Goal: Download file/media

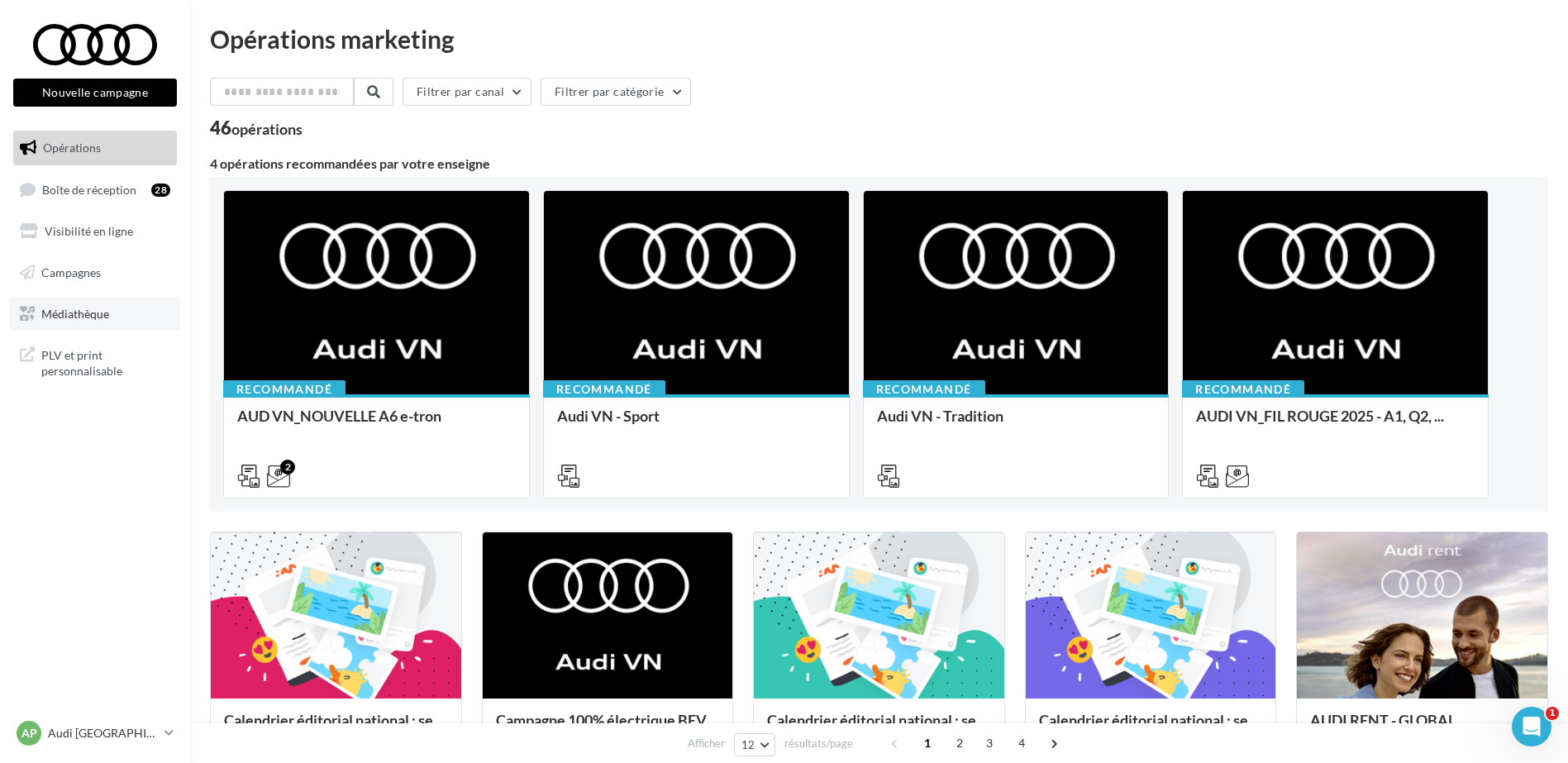
click at [59, 312] on span "Médiathèque" at bounding box center [75, 314] width 67 height 14
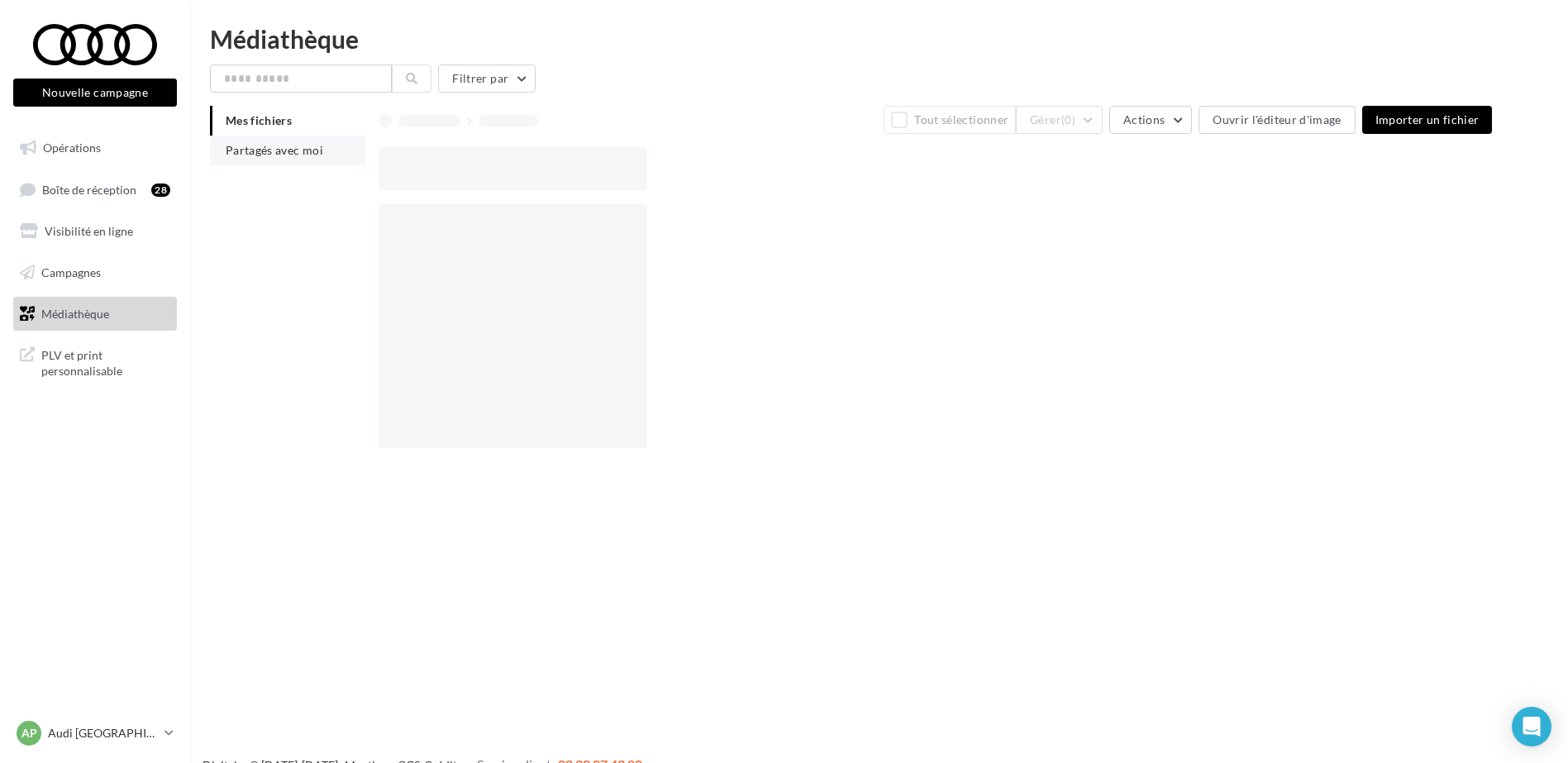
click at [289, 149] on span "Partagés avec moi" at bounding box center [274, 150] width 98 height 14
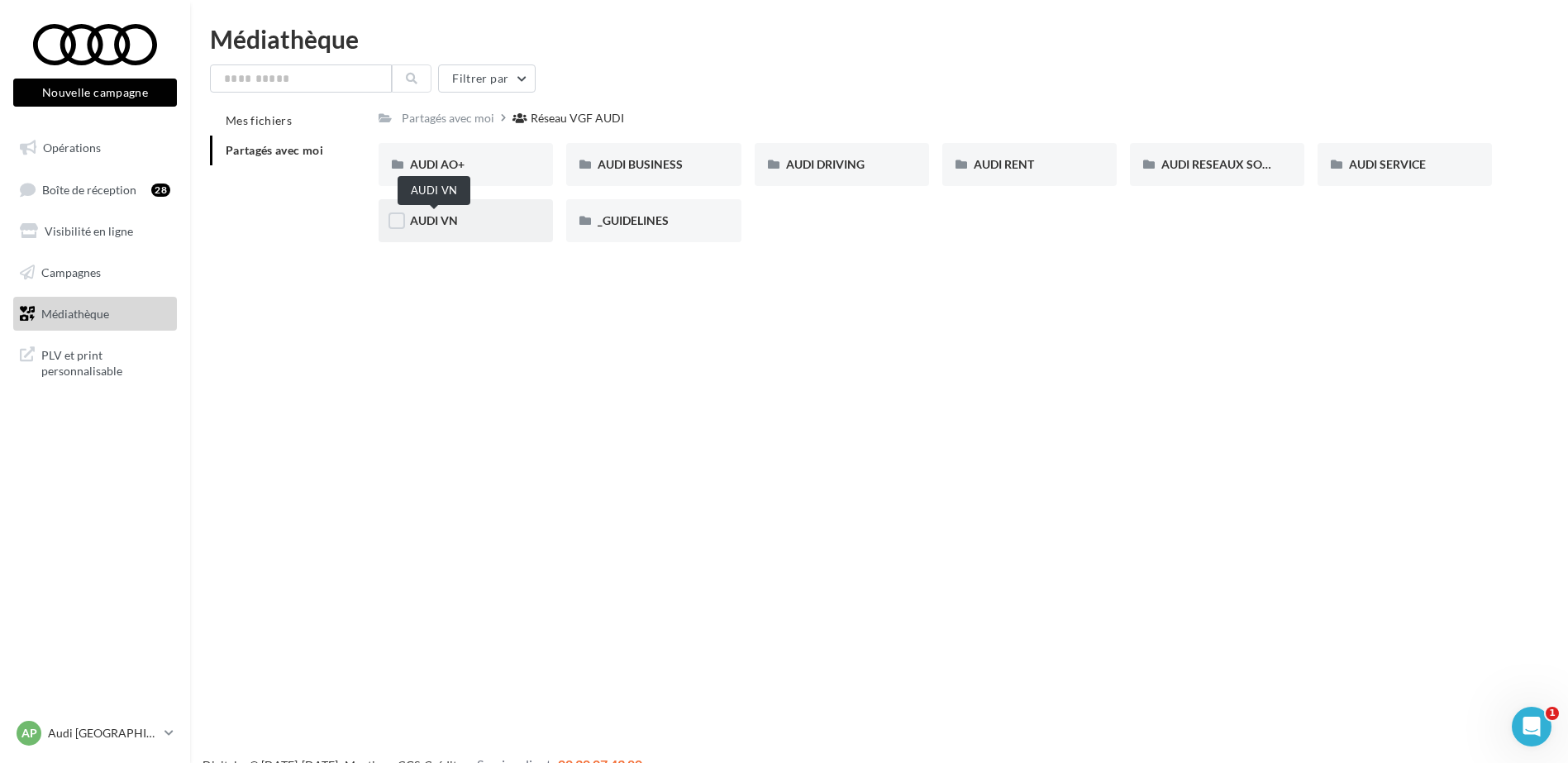
click at [455, 219] on span "AUDI VN" at bounding box center [434, 220] width 48 height 14
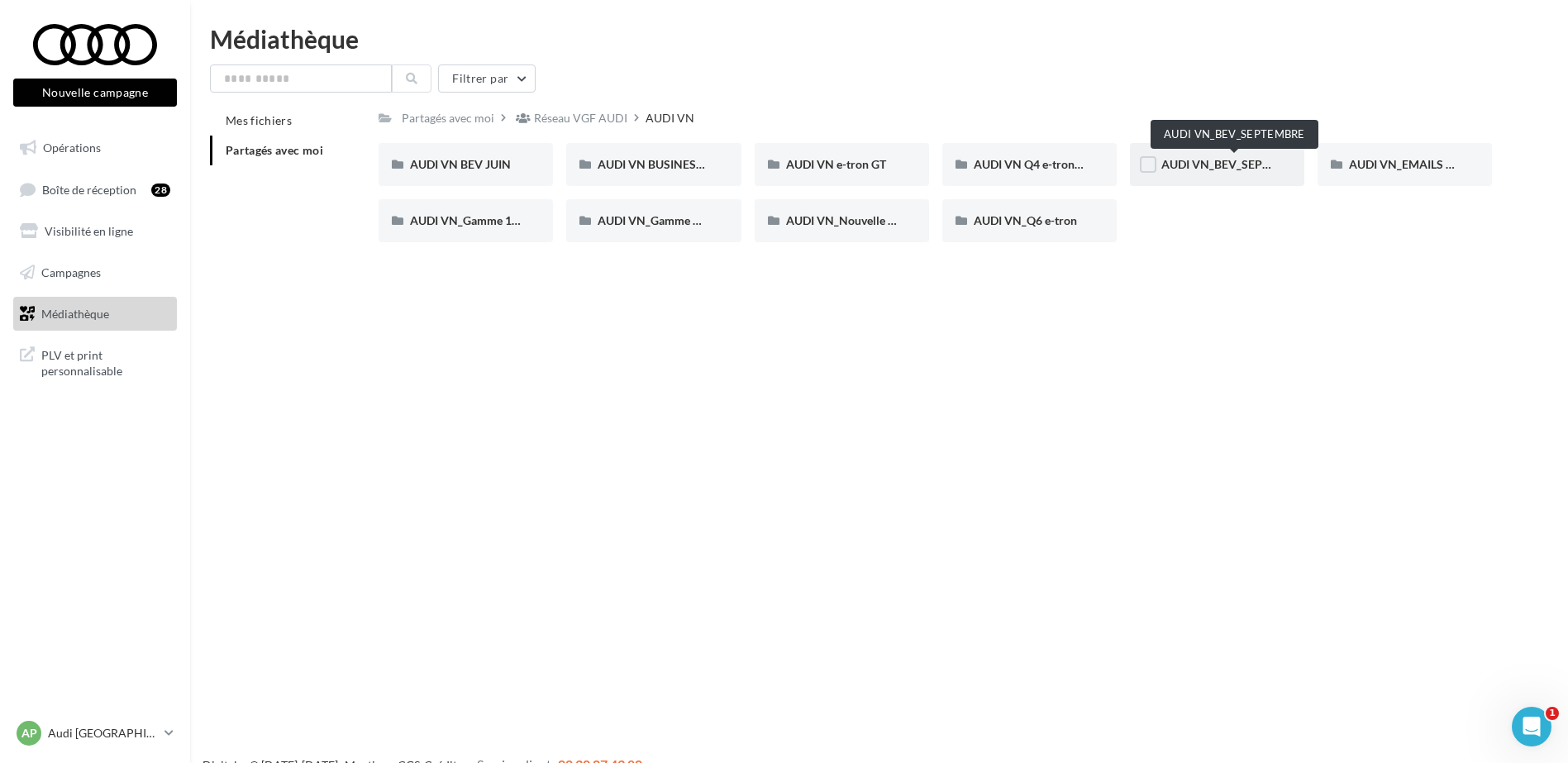
click at [1266, 160] on span "AUDI VN_BEV_SEPTEMBRE" at bounding box center [1234, 164] width 147 height 14
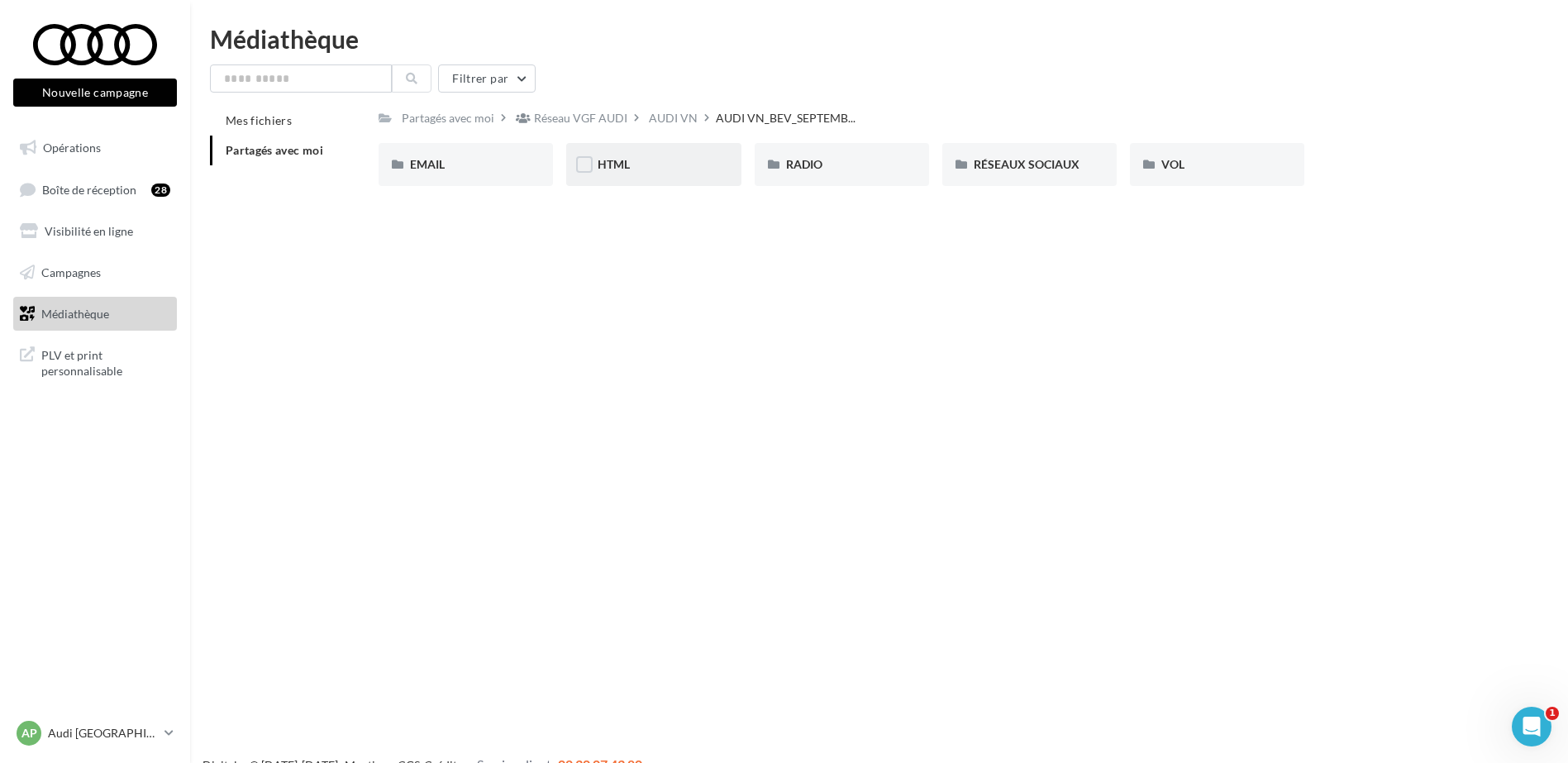
click at [642, 163] on div "HTML" at bounding box center [653, 164] width 112 height 17
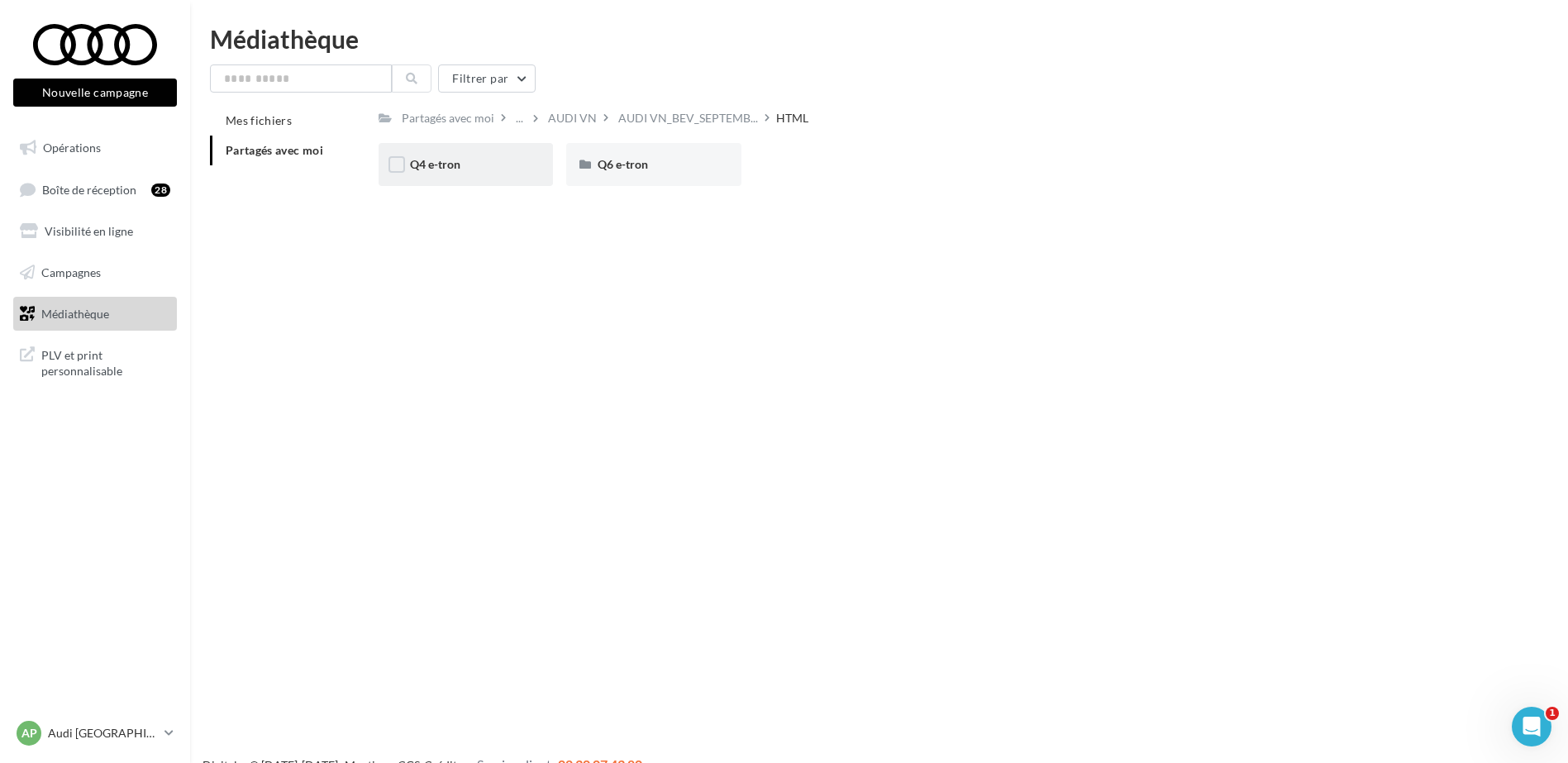
click at [476, 164] on div "Q4 e-tron" at bounding box center [466, 164] width 112 height 17
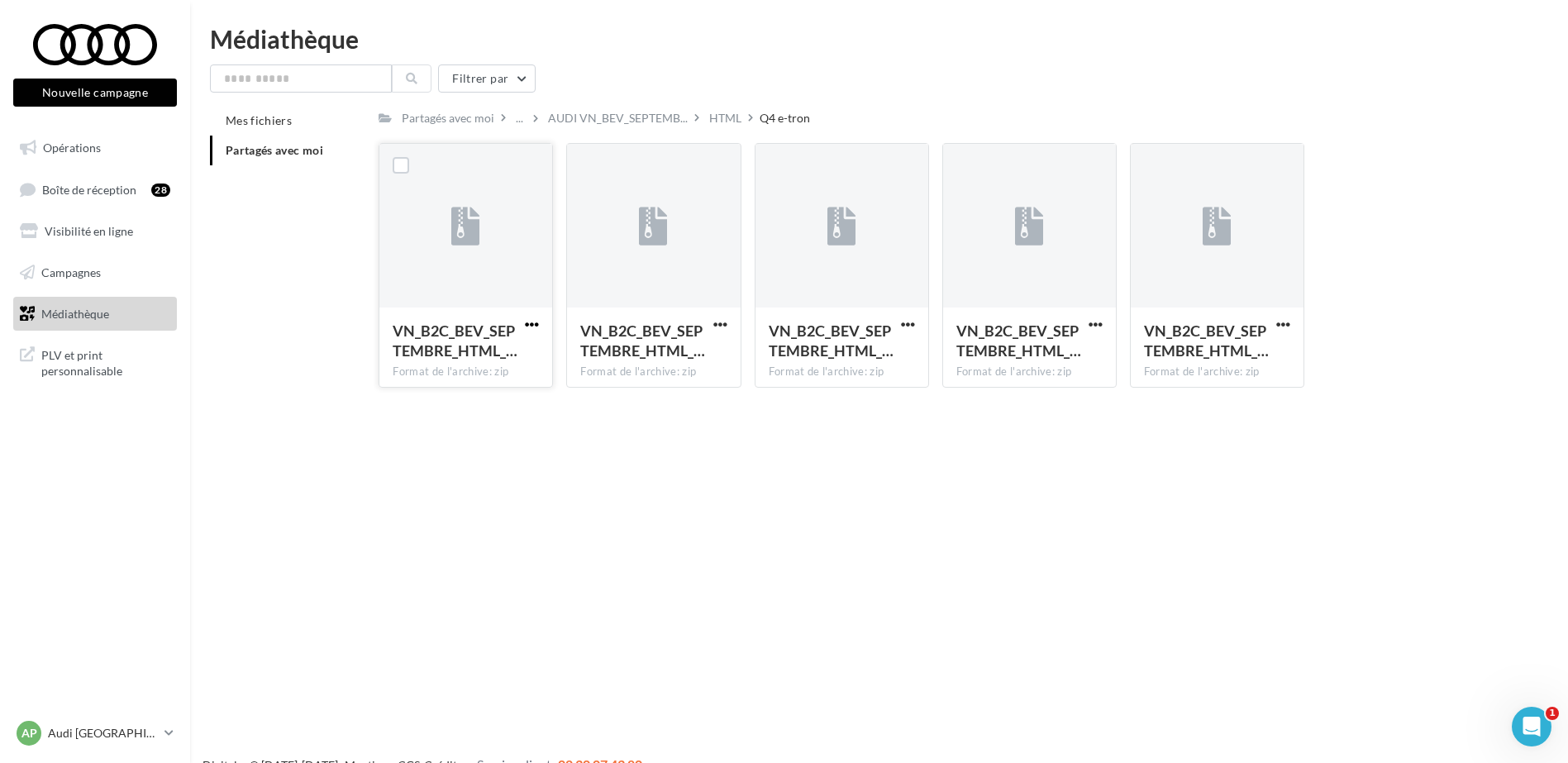
click at [530, 323] on span "button" at bounding box center [532, 325] width 14 height 14
click at [535, 339] on button "Télécharger" at bounding box center [460, 357] width 165 height 43
click at [721, 323] on span "button" at bounding box center [721, 325] width 14 height 14
click at [704, 352] on button "Télécharger" at bounding box center [648, 357] width 165 height 43
click at [908, 322] on span "button" at bounding box center [908, 325] width 14 height 14
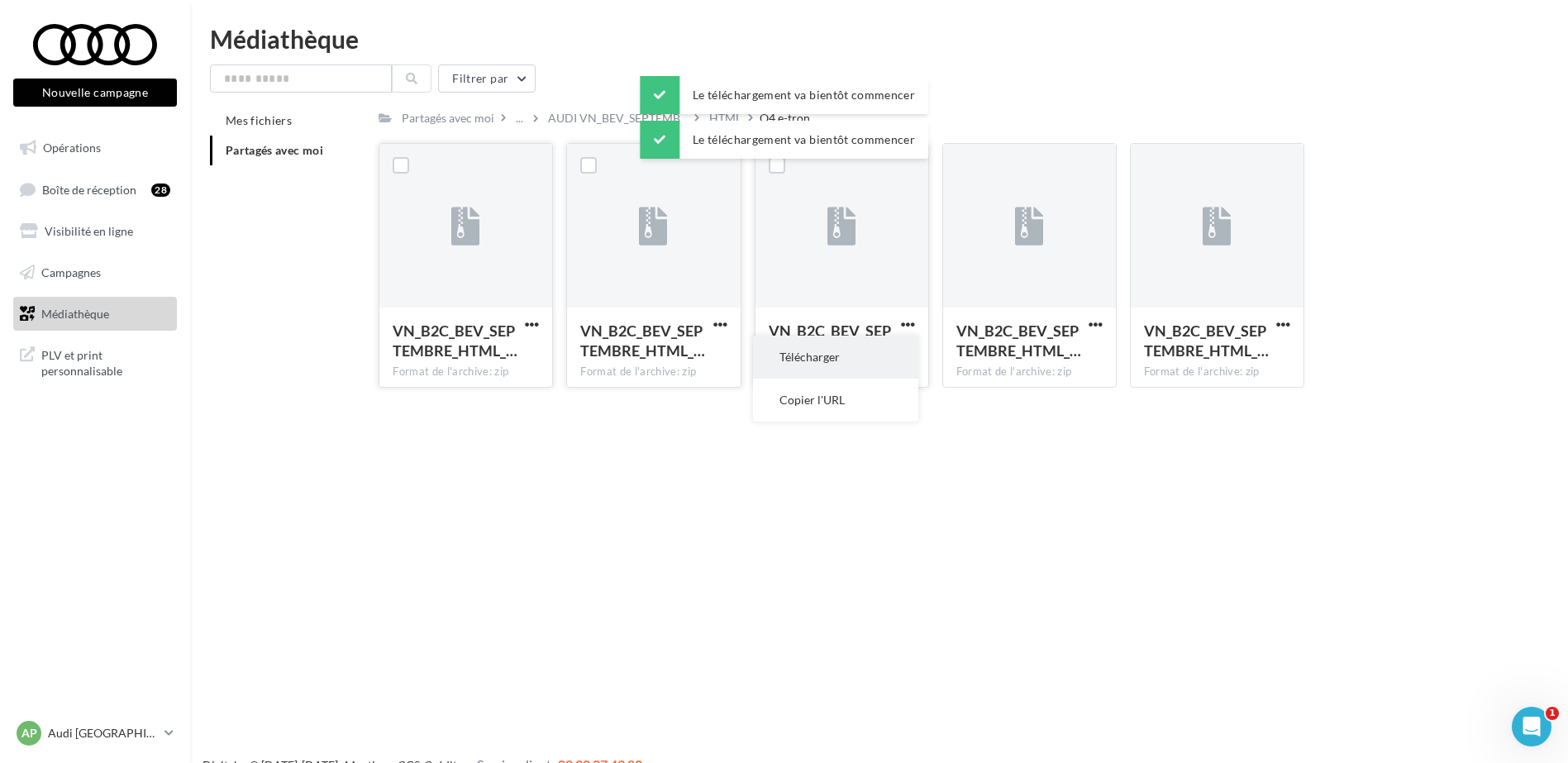
click at [873, 343] on button "Télécharger" at bounding box center [835, 357] width 165 height 43
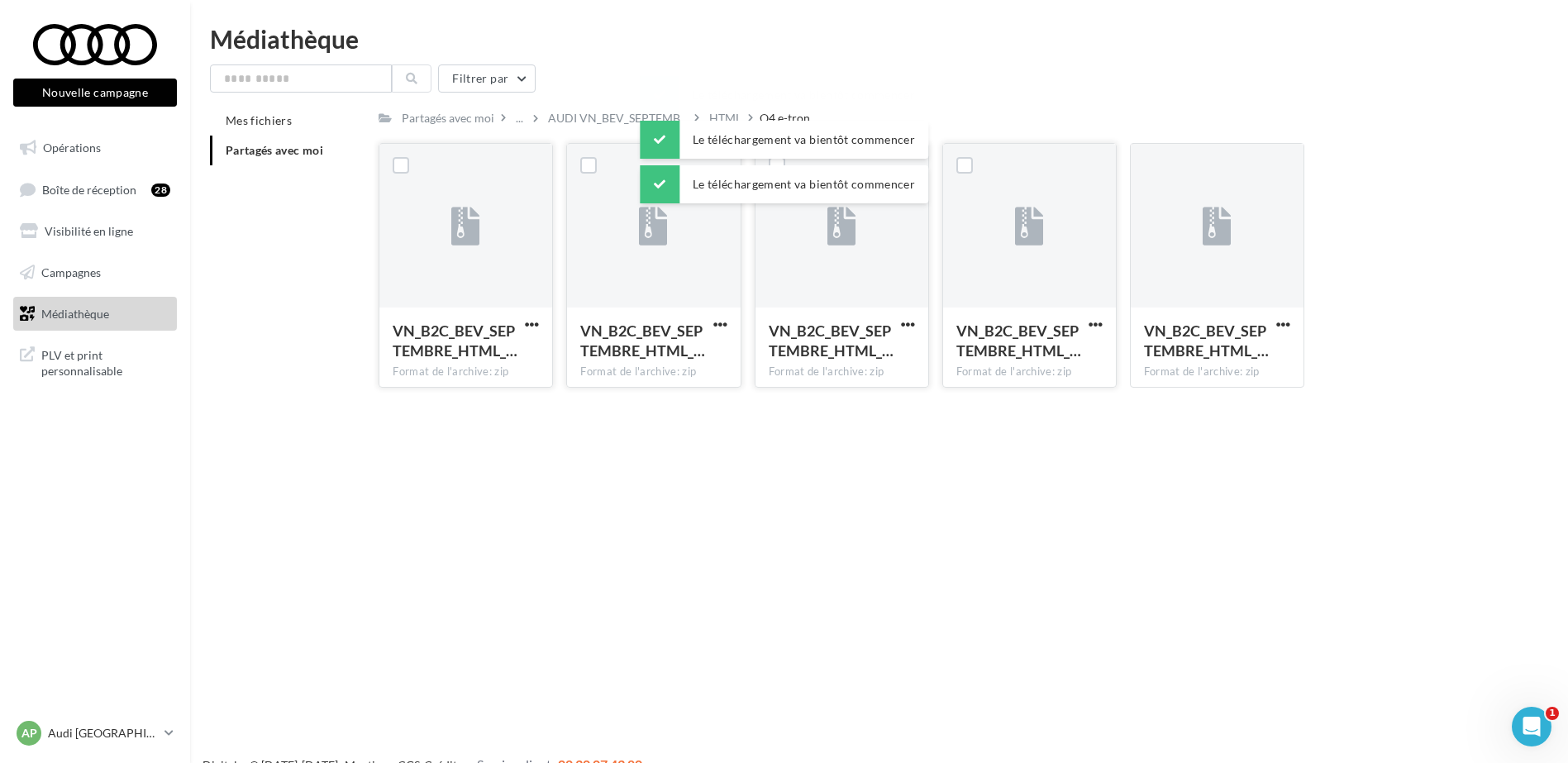
click at [1103, 322] on button "button" at bounding box center [1096, 326] width 20 height 17
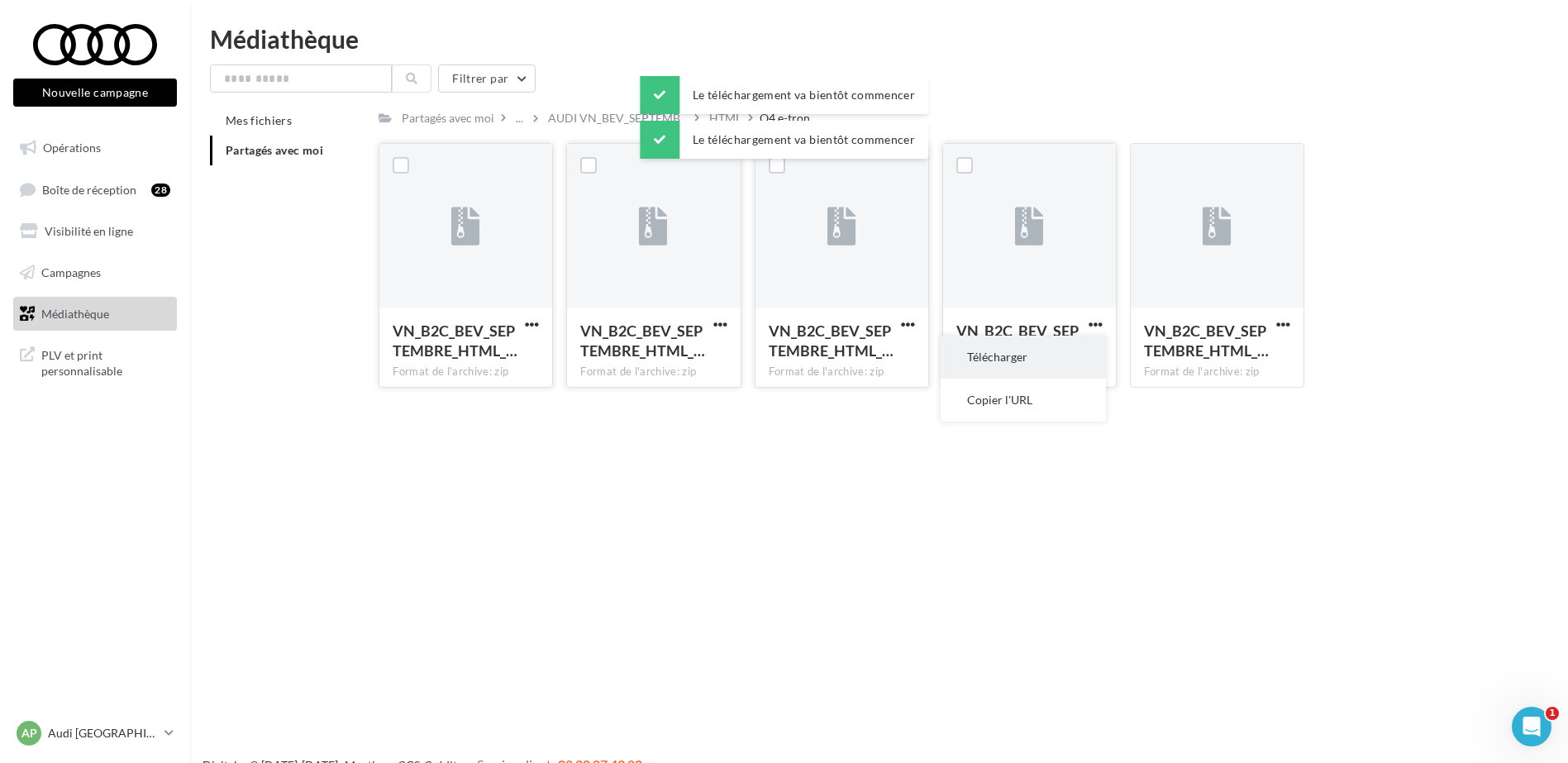
click at [1040, 347] on button "Télécharger" at bounding box center [1024, 357] width 165 height 43
click at [1284, 321] on span "button" at bounding box center [1284, 325] width 14 height 14
click at [1213, 346] on button "Télécharger" at bounding box center [1211, 357] width 165 height 43
drag, startPoint x: 729, startPoint y: 453, endPoint x: 518, endPoint y: 10, distance: 490.7
click at [729, 453] on div "Nouvelle campagne Nouvelle campagne Opérations Boîte de réception 28 Visibilité…" at bounding box center [784, 408] width 1568 height 763
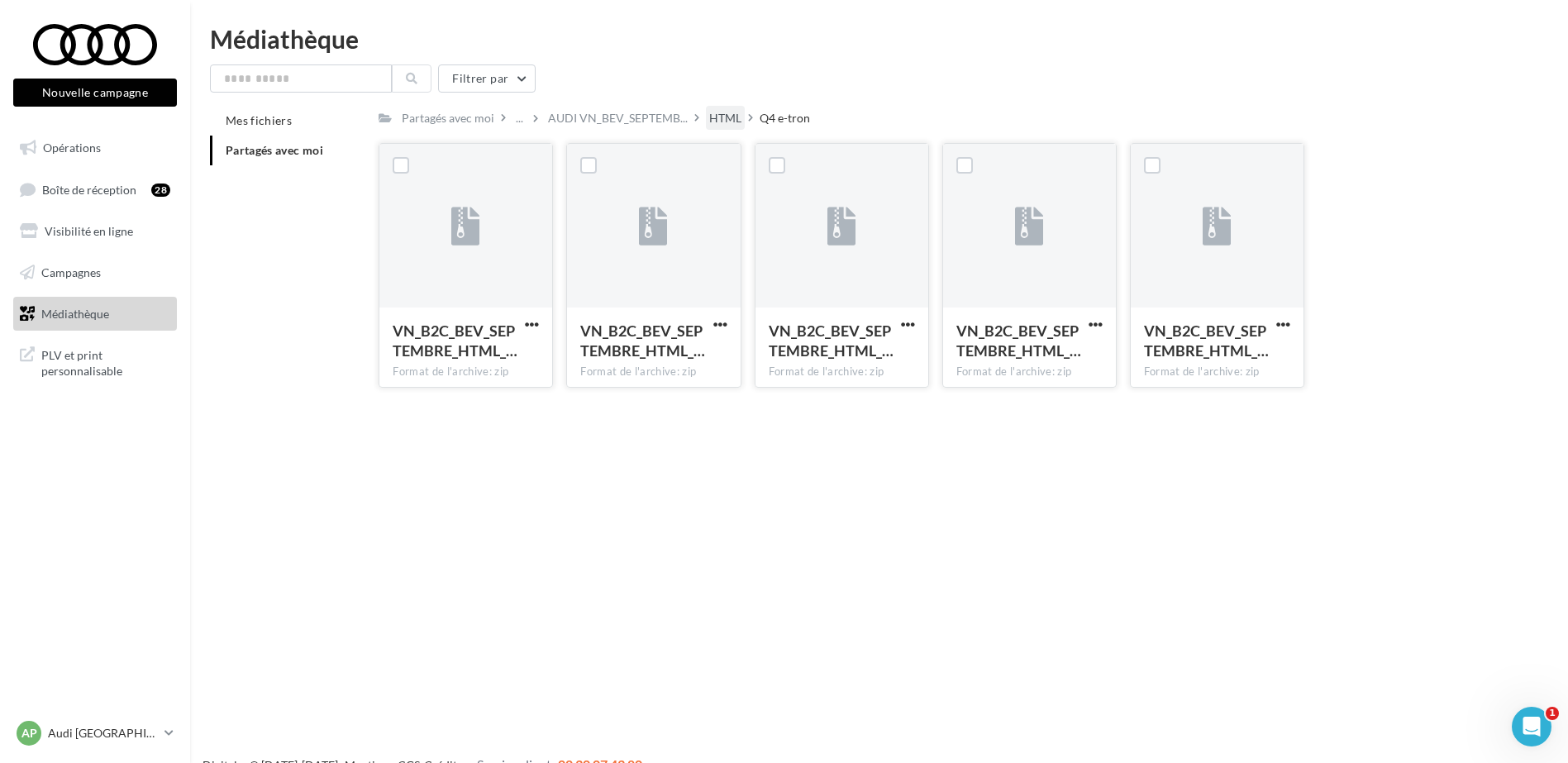
click at [724, 117] on div "HTML" at bounding box center [725, 118] width 32 height 17
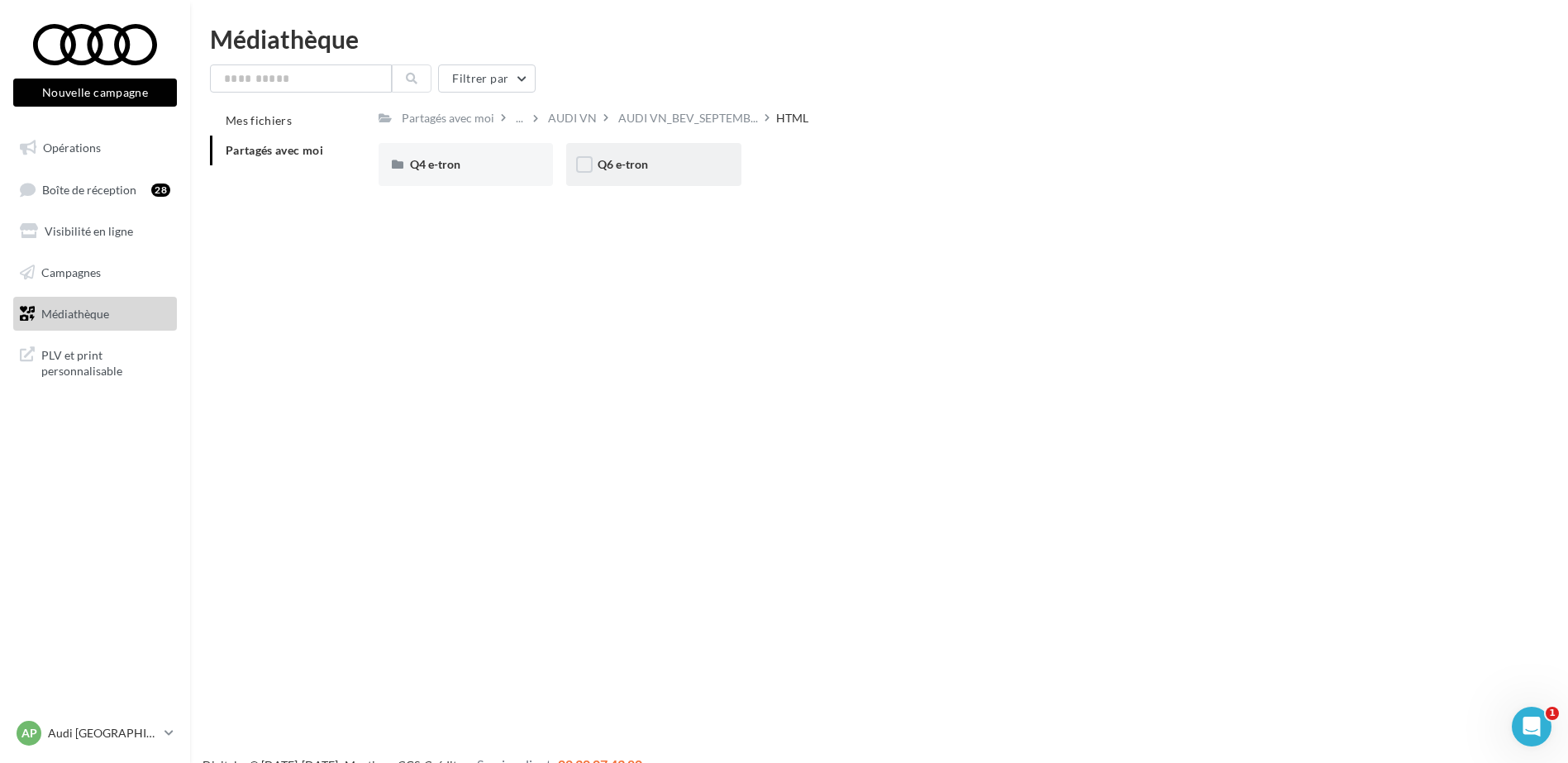
click at [637, 174] on div "Q6 e-tron" at bounding box center [653, 164] width 174 height 43
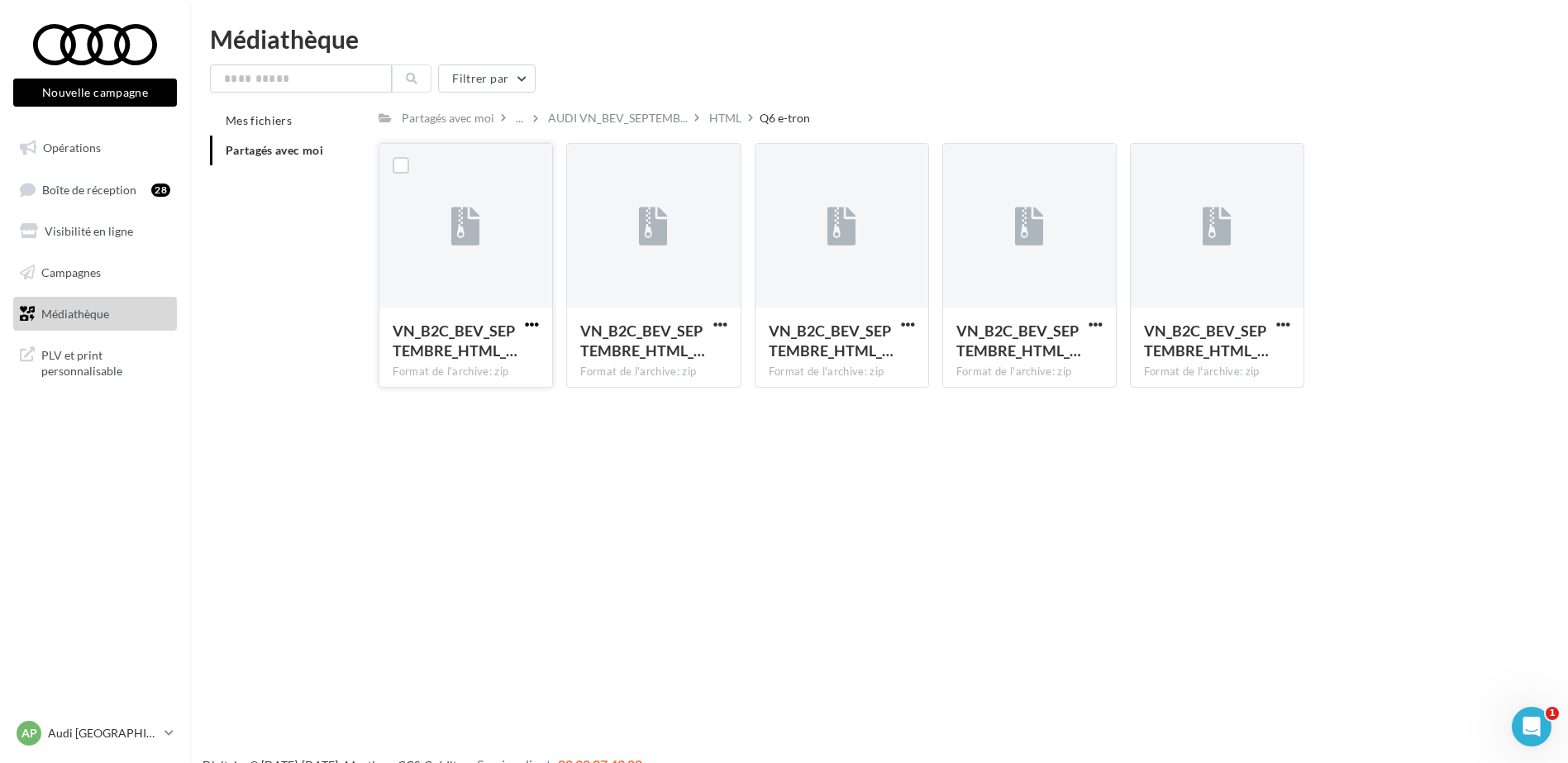
click at [536, 322] on button "button" at bounding box center [532, 326] width 20 height 17
click at [533, 362] on button "Télécharger" at bounding box center [460, 357] width 165 height 43
click at [725, 325] on span "button" at bounding box center [721, 325] width 14 height 14
click at [673, 354] on button "Télécharger" at bounding box center [648, 357] width 165 height 43
click at [904, 322] on span "button" at bounding box center [908, 325] width 14 height 14
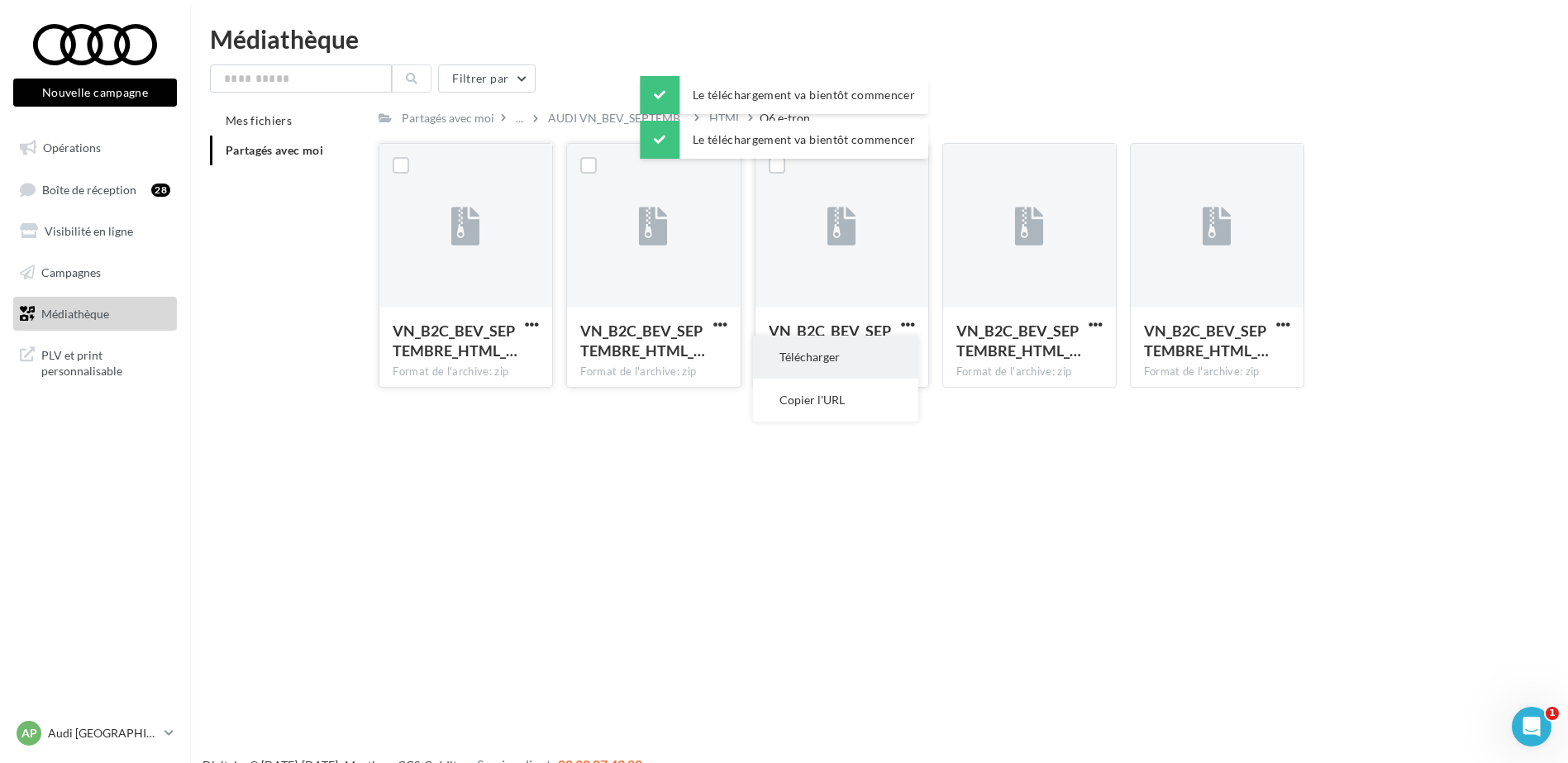
click at [827, 347] on button "Télécharger" at bounding box center [835, 357] width 165 height 43
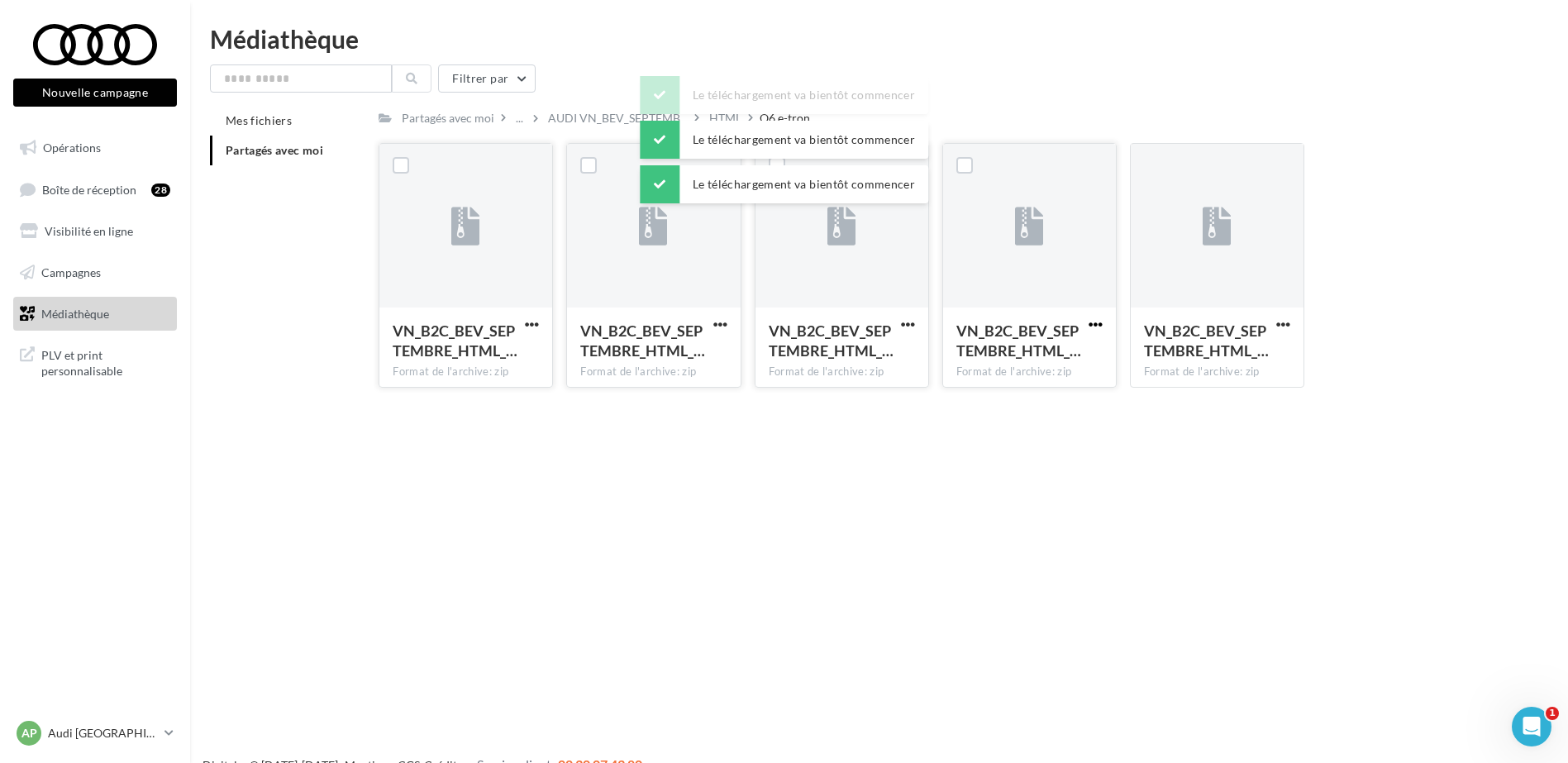
click at [1098, 325] on span "button" at bounding box center [1096, 325] width 14 height 14
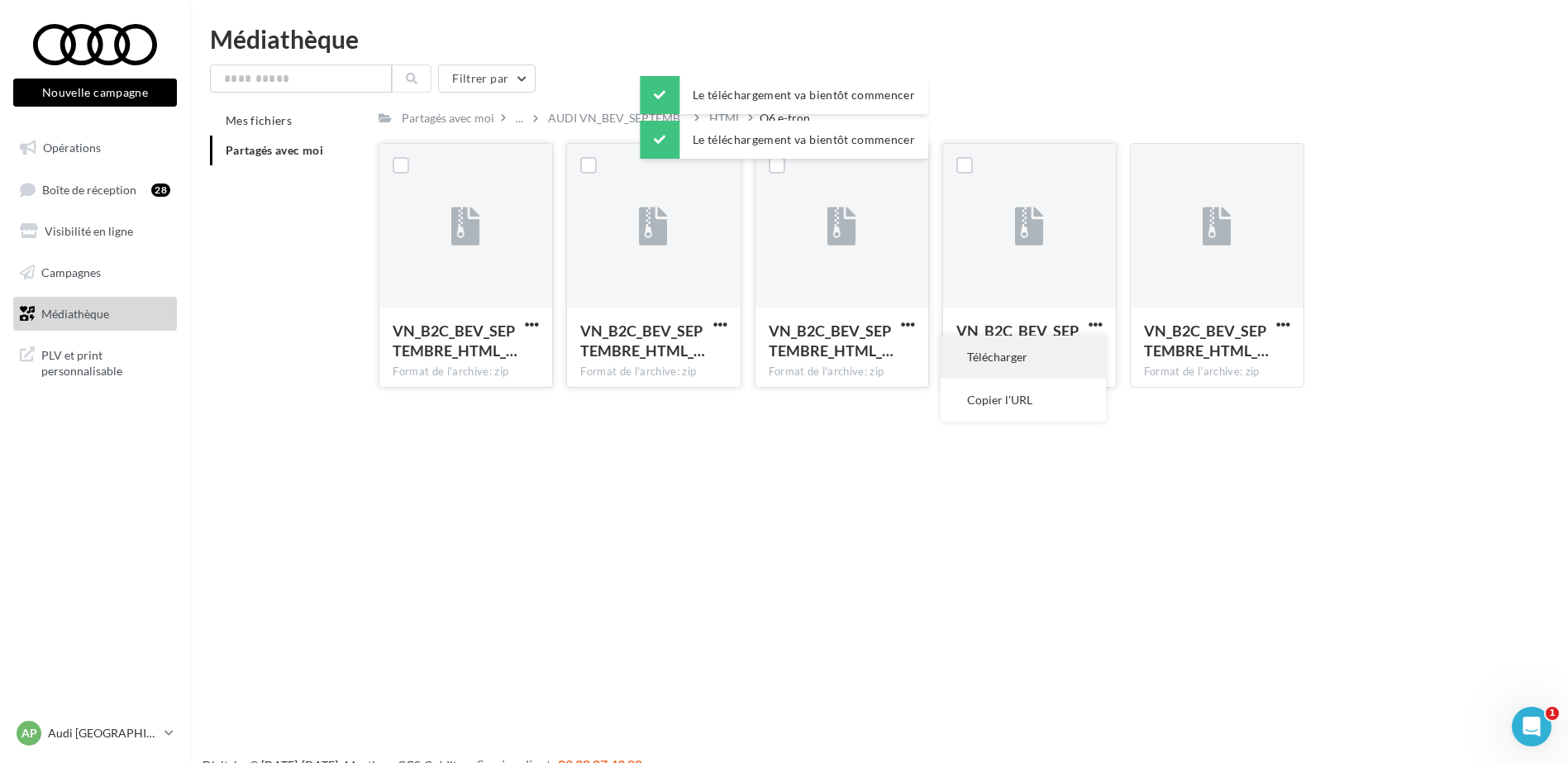
click at [1050, 354] on button "Télécharger" at bounding box center [1024, 357] width 165 height 43
click at [1477, 317] on div "VN_B2C_BEV_SEPTEMBRE_HTML_… Format de l'archive: zip VN_B2C_BEV_SEPTEMBRE_HTML_…" at bounding box center [941, 272] width 1127 height 258
click at [1290, 329] on span "button" at bounding box center [1284, 325] width 14 height 14
click at [1225, 354] on button "Télécharger" at bounding box center [1211, 357] width 165 height 43
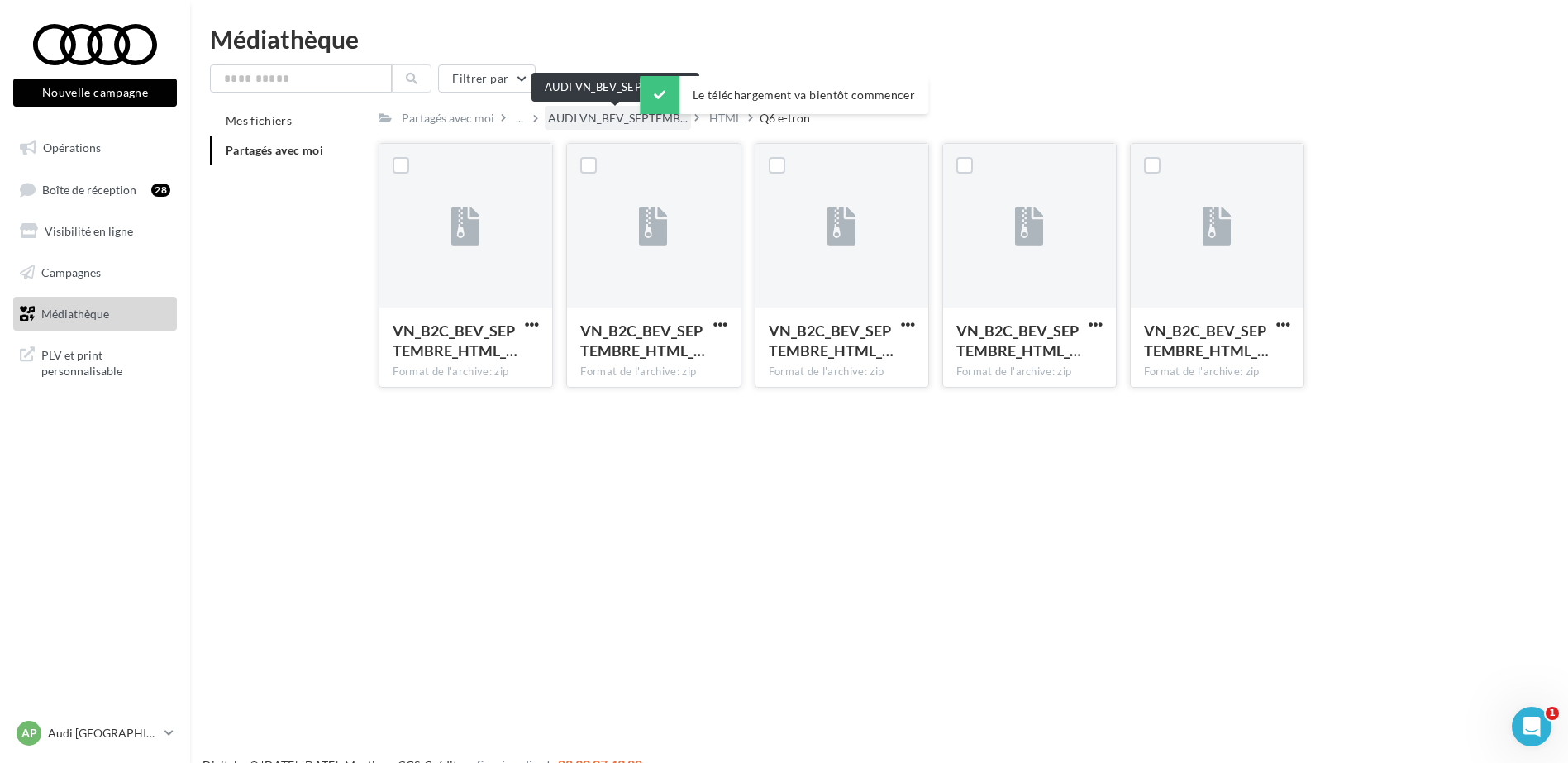
click at [582, 121] on span "AUDI VN_BEV_SEPTEMB..." at bounding box center [617, 118] width 139 height 17
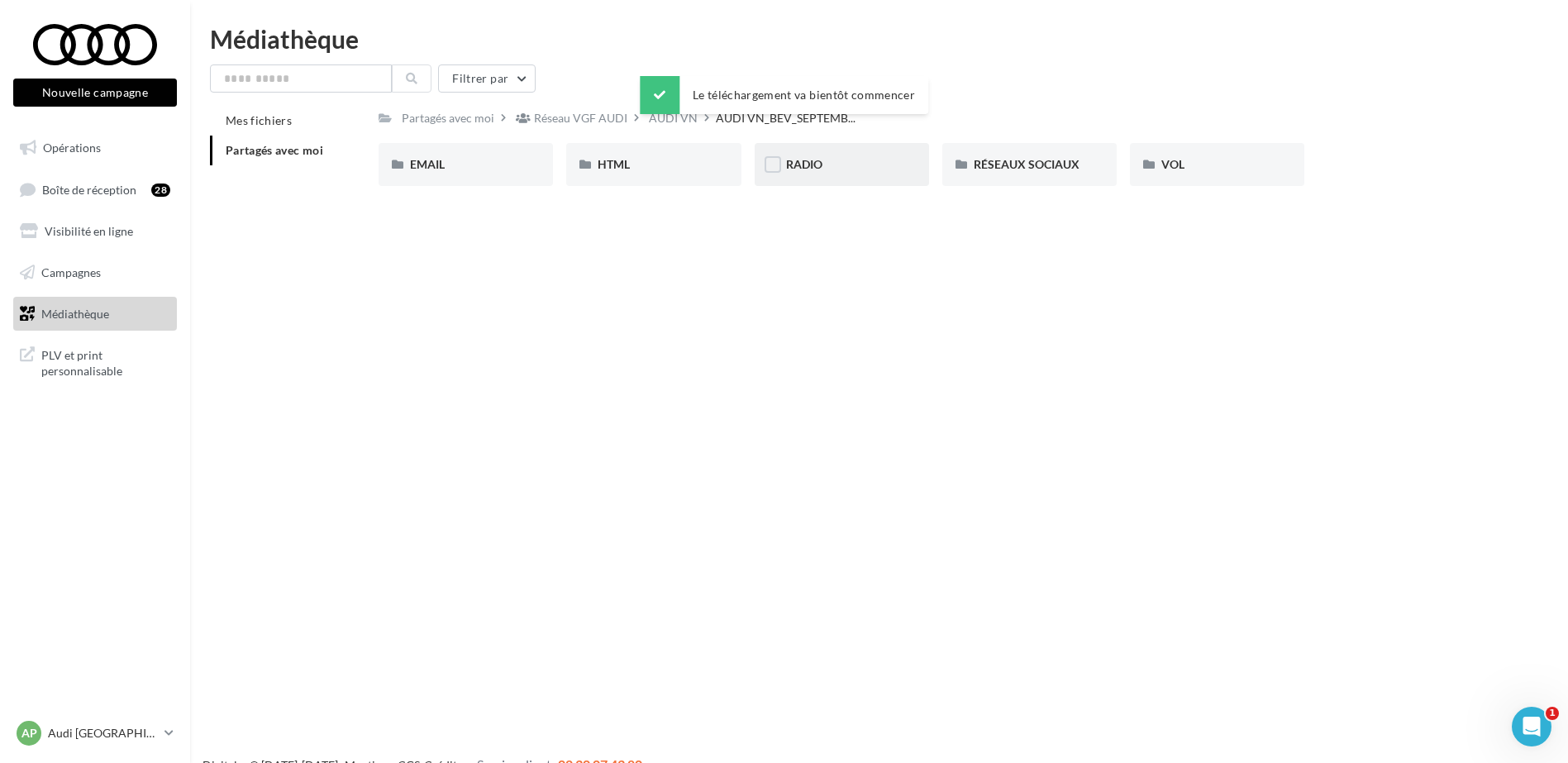
click at [829, 163] on div "RADIO" at bounding box center [843, 164] width 112 height 17
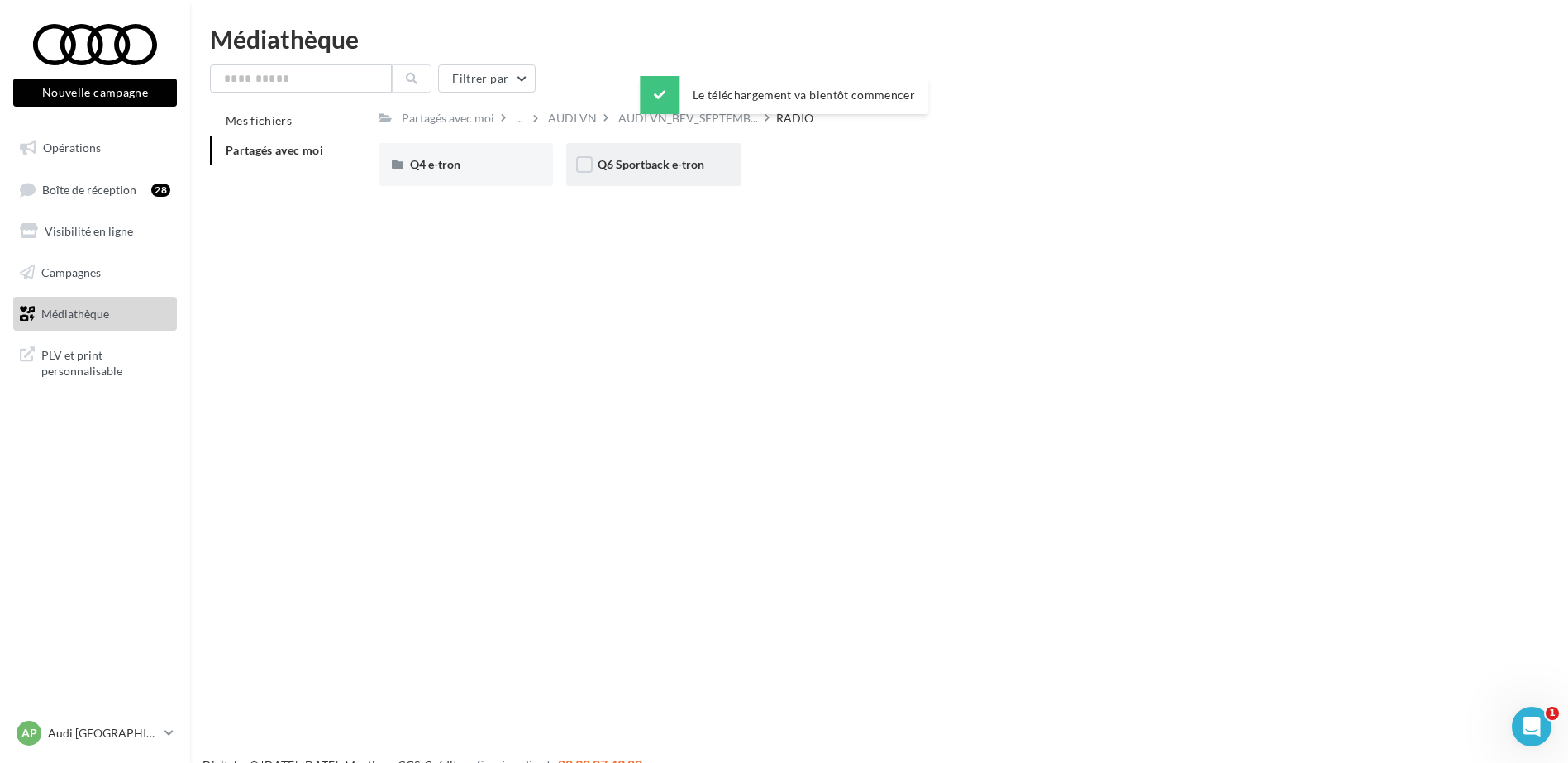
click at [619, 170] on span "Q6 Sportback e-tron" at bounding box center [651, 164] width 107 height 14
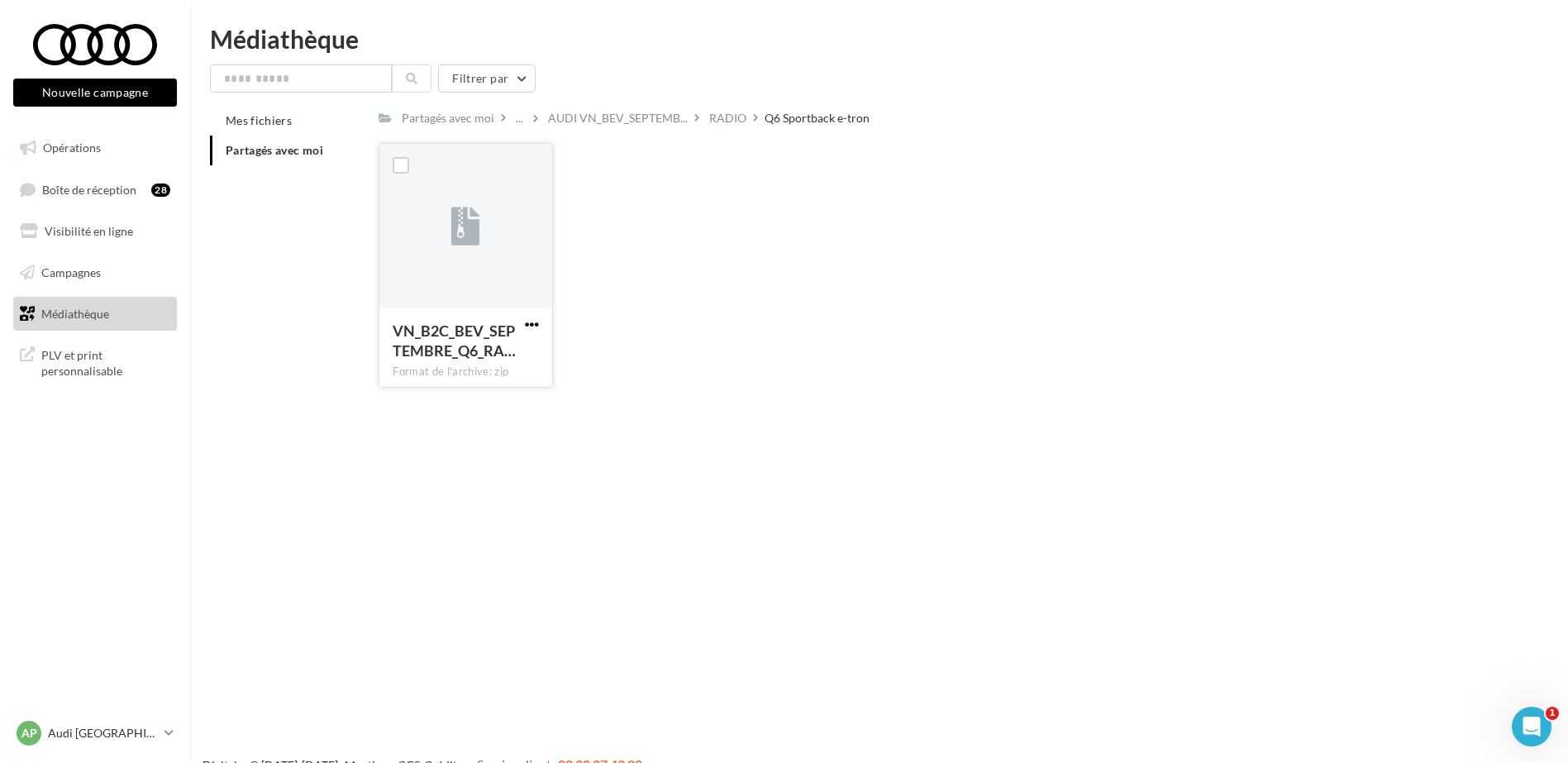
click at [531, 322] on span "button" at bounding box center [532, 325] width 14 height 14
click at [523, 336] on button "Télécharger" at bounding box center [460, 357] width 165 height 43
click at [985, 136] on div "Partagés avec moi ... AUDI VN_BEV_SEPTEMB... RADIO Q6 Sportback e-tron Rs Parta…" at bounding box center [935, 253] width 1113 height 295
